Goal: Task Accomplishment & Management: Manage account settings

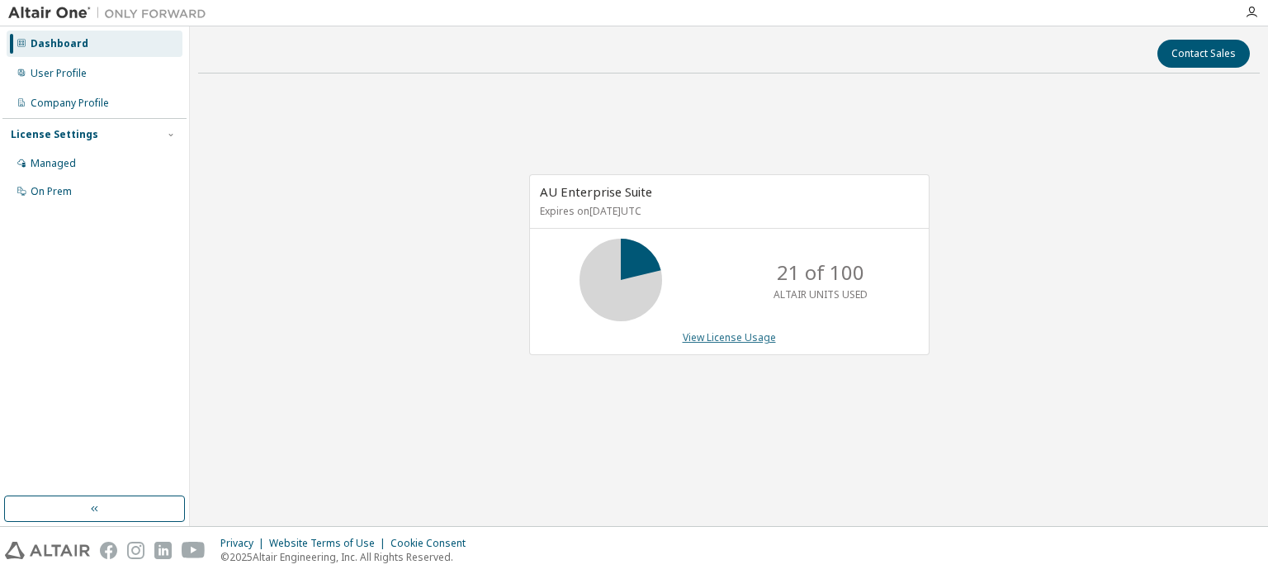
click at [723, 338] on link "View License Usage" at bounding box center [728, 337] width 93 height 14
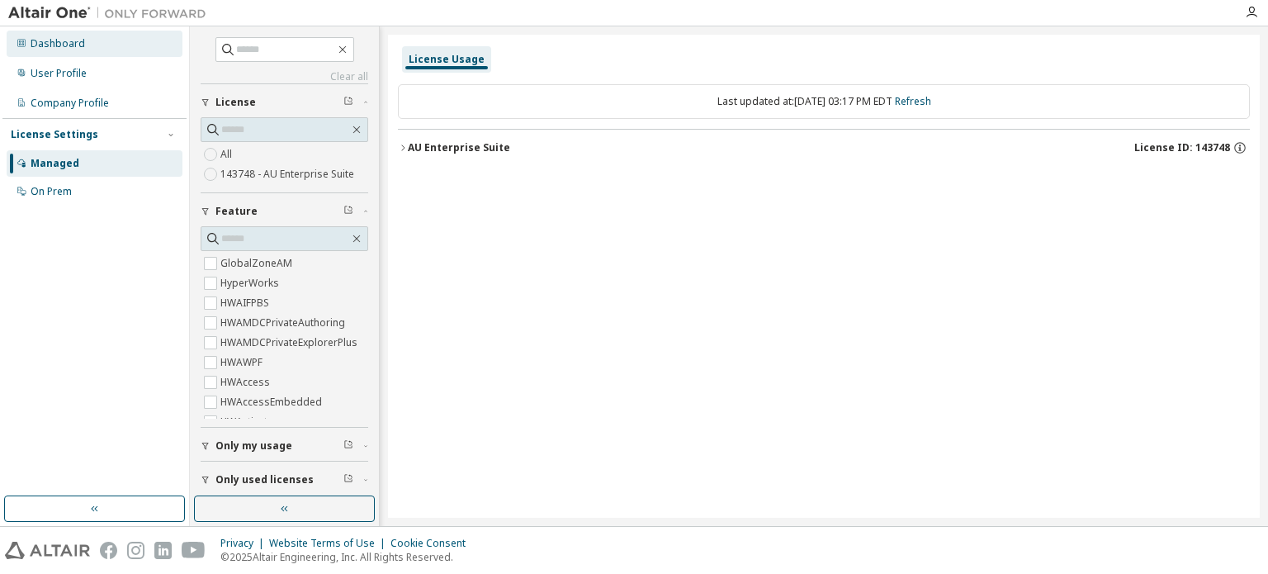
click at [77, 55] on div "Dashboard" at bounding box center [95, 44] width 176 height 26
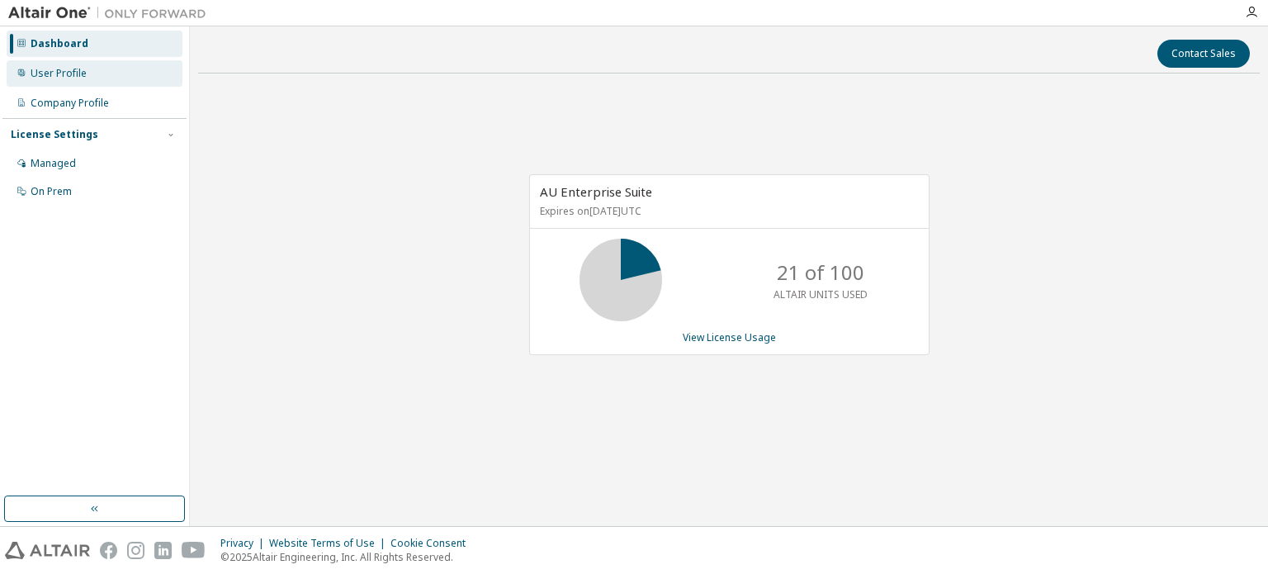
click at [80, 73] on div "User Profile" at bounding box center [59, 73] width 56 height 13
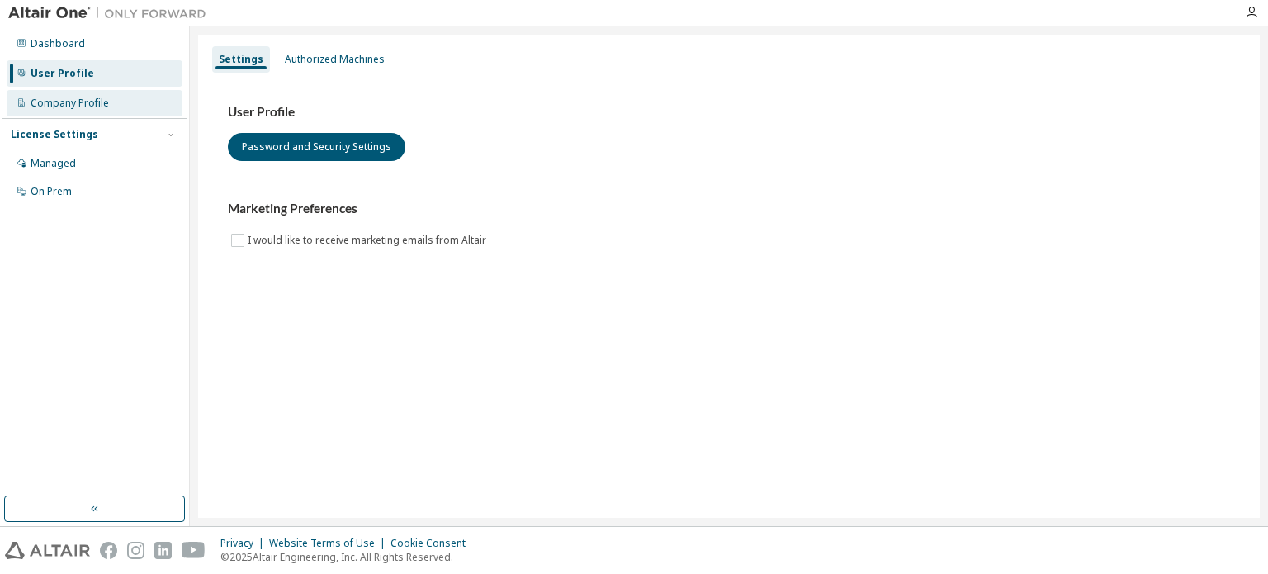
click at [109, 114] on div "Company Profile" at bounding box center [95, 103] width 176 height 26
click at [347, 54] on div "Authorized Machines" at bounding box center [335, 59] width 100 height 13
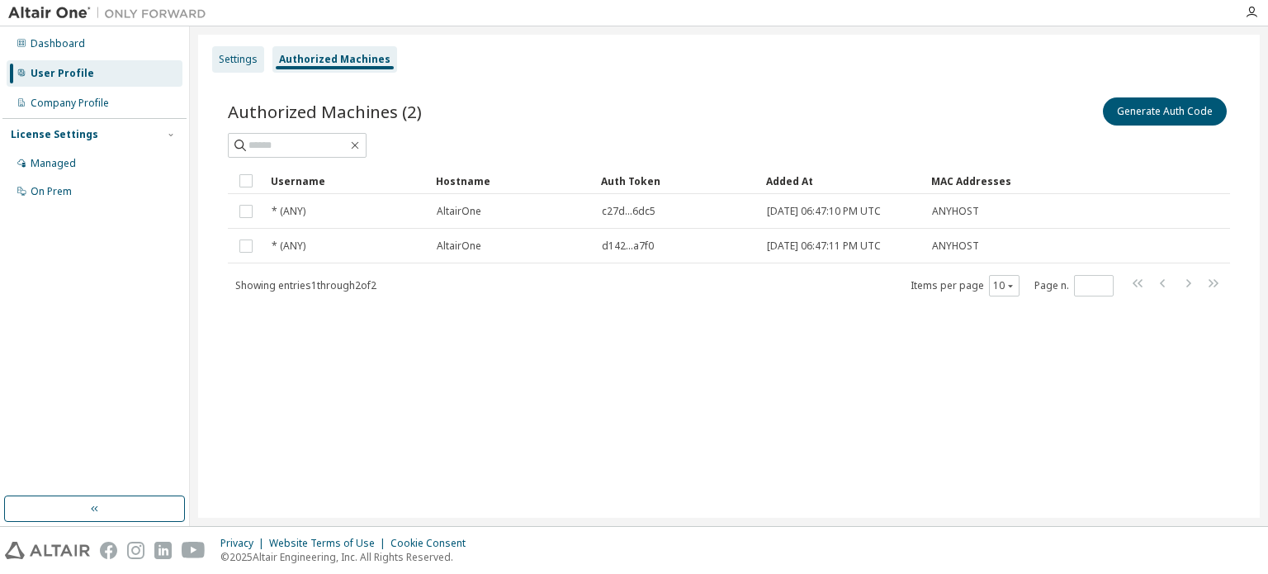
click at [228, 54] on div "Settings" at bounding box center [238, 59] width 39 height 13
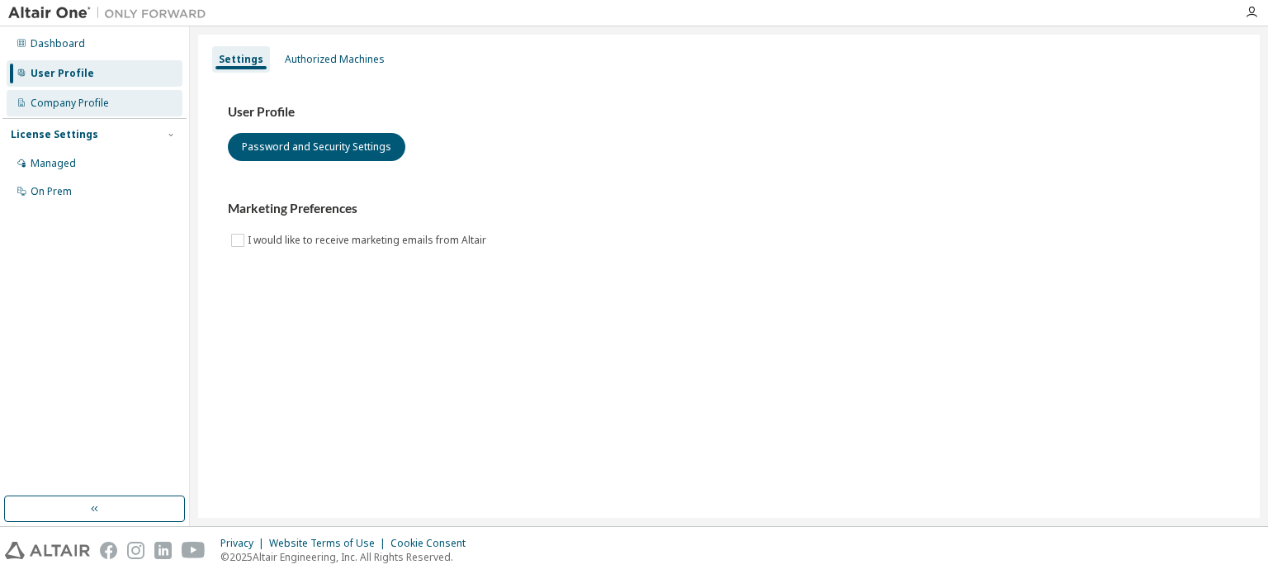
click at [67, 112] on div "Company Profile" at bounding box center [95, 103] width 176 height 26
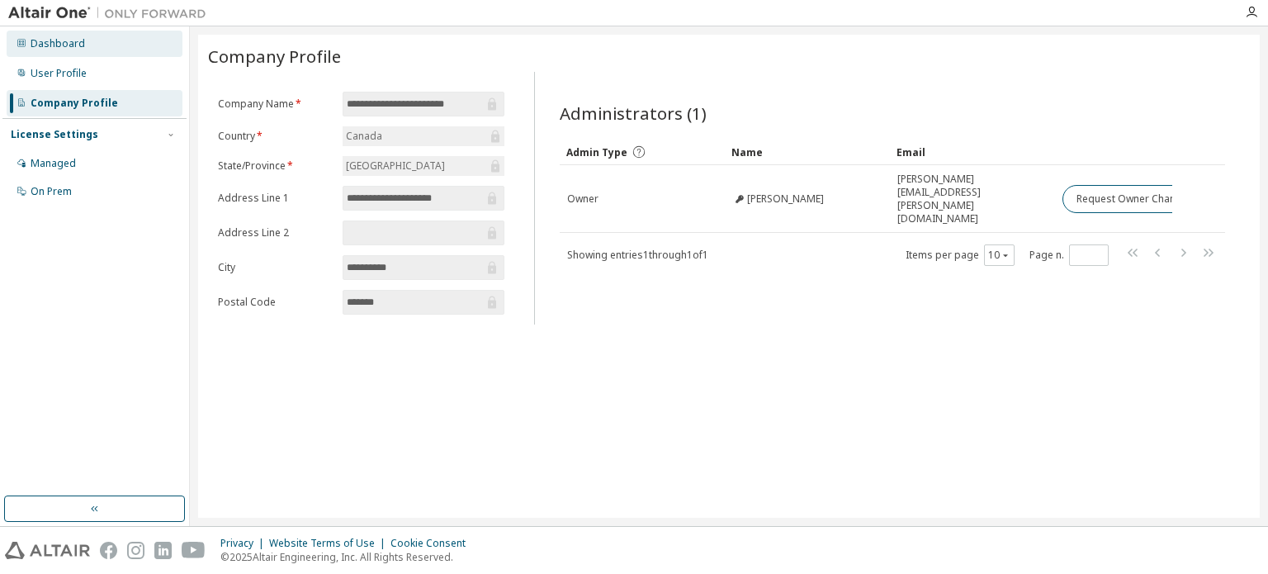
click at [73, 45] on div "Dashboard" at bounding box center [58, 43] width 54 height 13
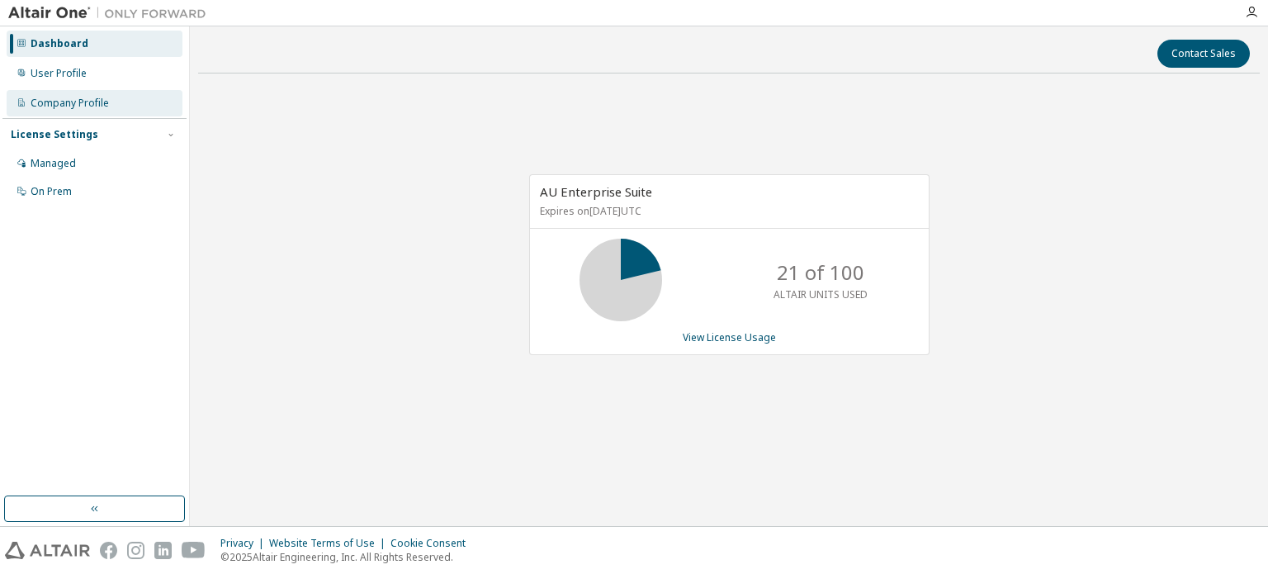
click at [85, 101] on div "Company Profile" at bounding box center [70, 103] width 78 height 13
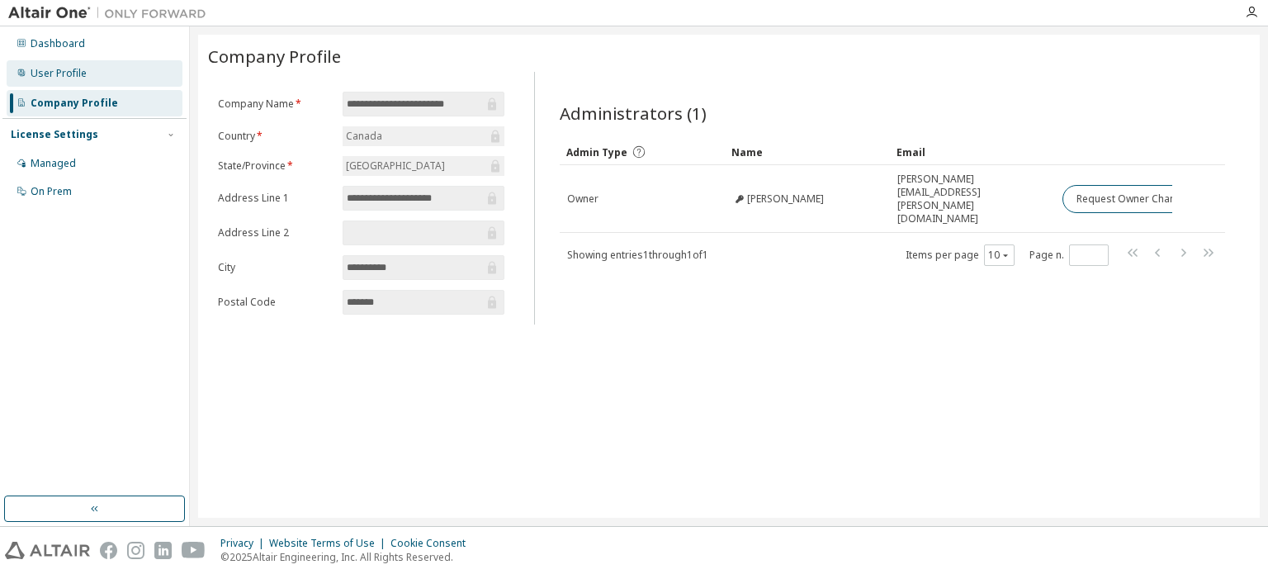
click at [55, 85] on div "User Profile" at bounding box center [95, 73] width 176 height 26
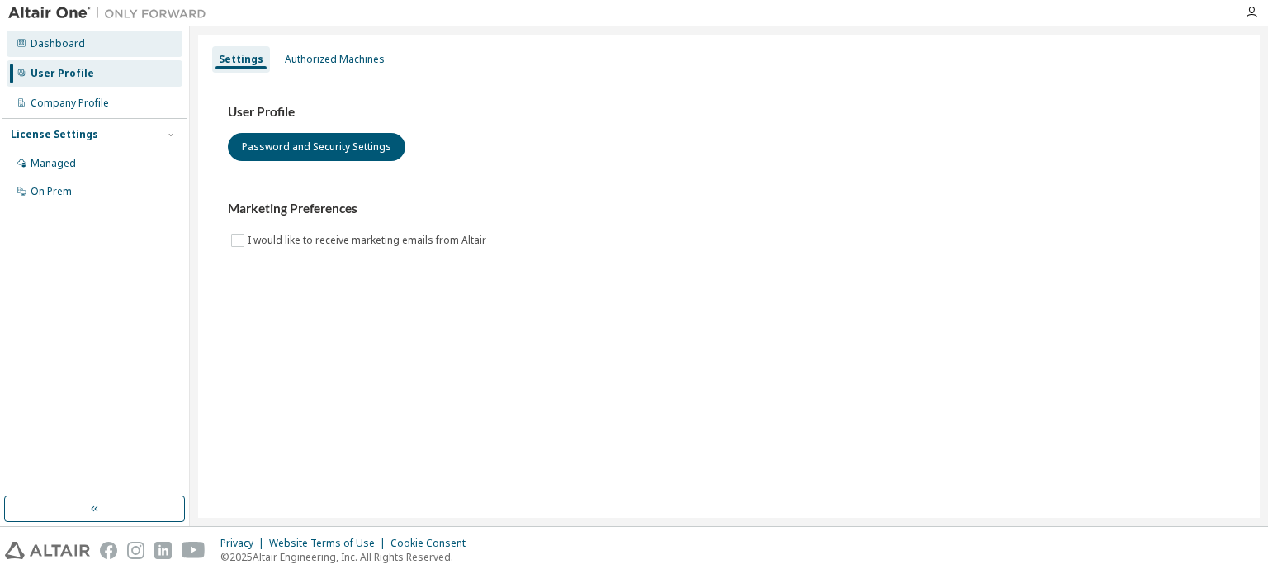
click at [57, 52] on div "Dashboard" at bounding box center [95, 44] width 176 height 26
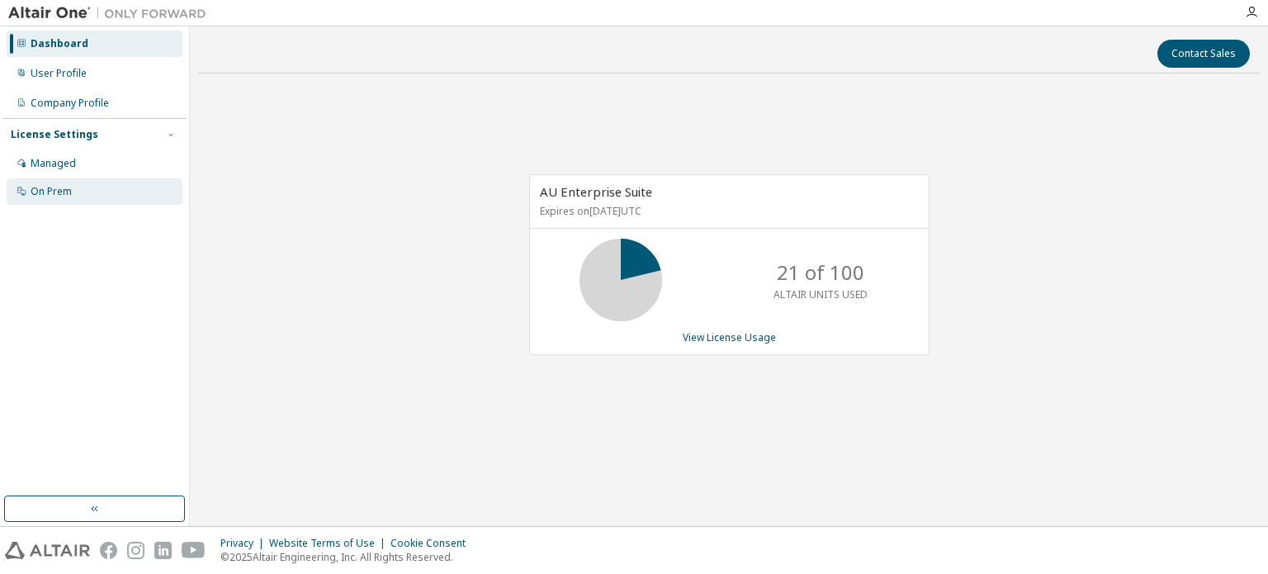
click at [52, 189] on div "On Prem" at bounding box center [51, 191] width 41 height 13
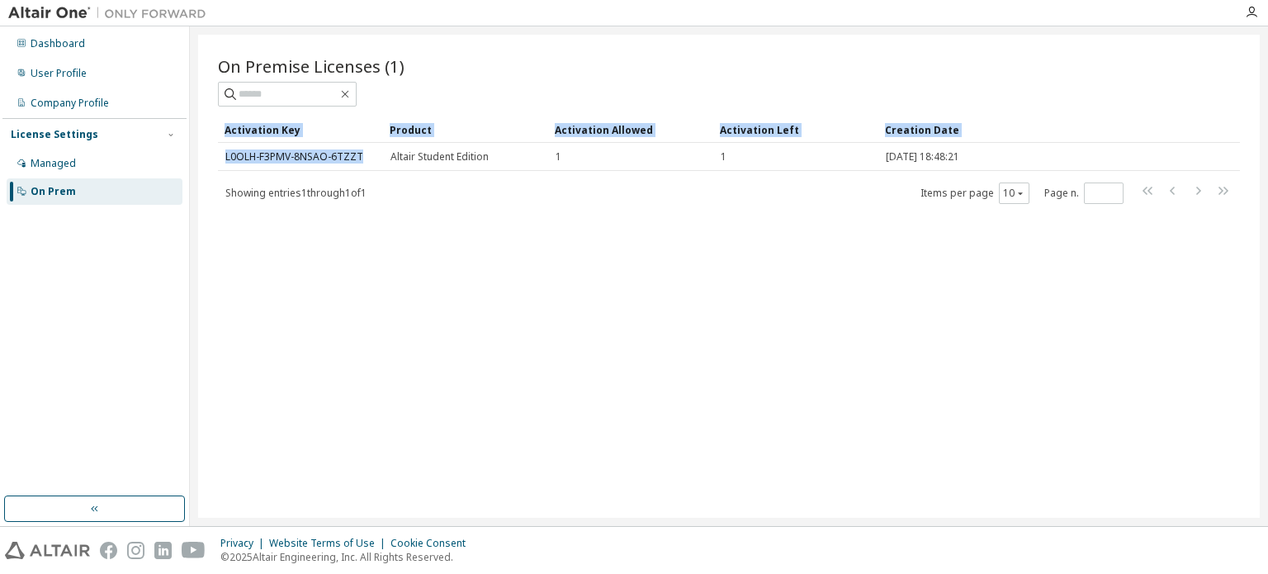
drag, startPoint x: 373, startPoint y: 158, endPoint x: 211, endPoint y: 157, distance: 161.8
click at [211, 157] on div "On Premise Licenses (1) Clear Load Save Save As Field Operator Value Select fil…" at bounding box center [728, 276] width 1061 height 483
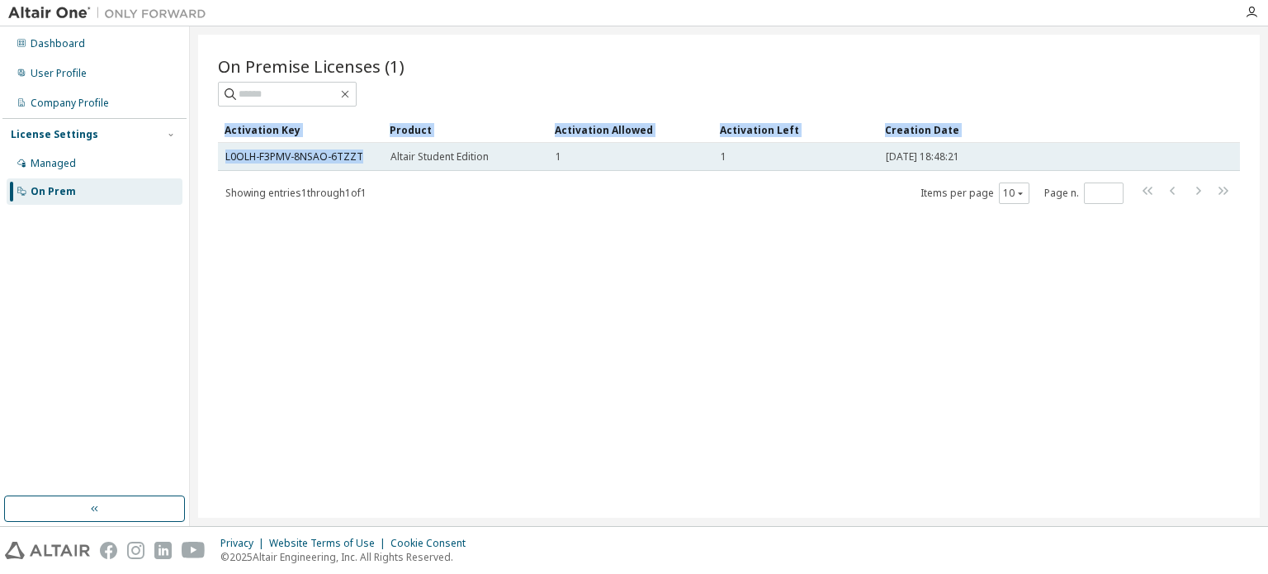
click at [374, 150] on div "L0OLH-F3PMV-8NSAO-6TZZT" at bounding box center [300, 156] width 150 height 13
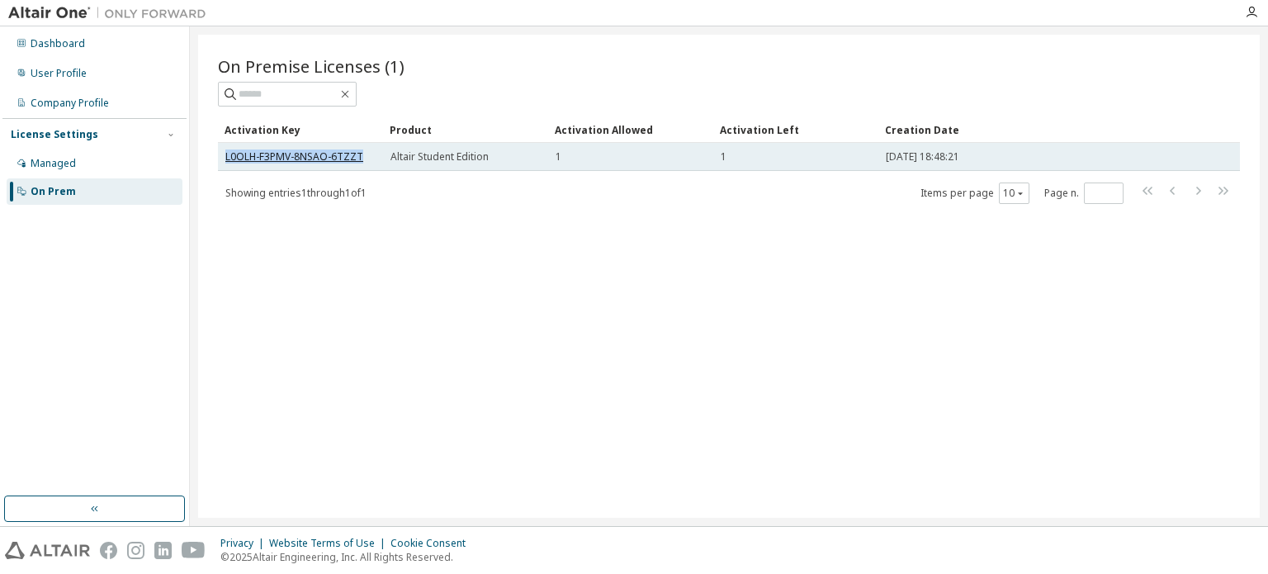
drag, startPoint x: 369, startPoint y: 149, endPoint x: 226, endPoint y: 158, distance: 143.0
click at [226, 158] on div "L0OLH-F3PMV-8NSAO-6TZZT" at bounding box center [300, 156] width 150 height 13
copy link "L0OLH-F3PMV-8NSAO-6TZZT"
